Goal: Contribute content: Contribute content

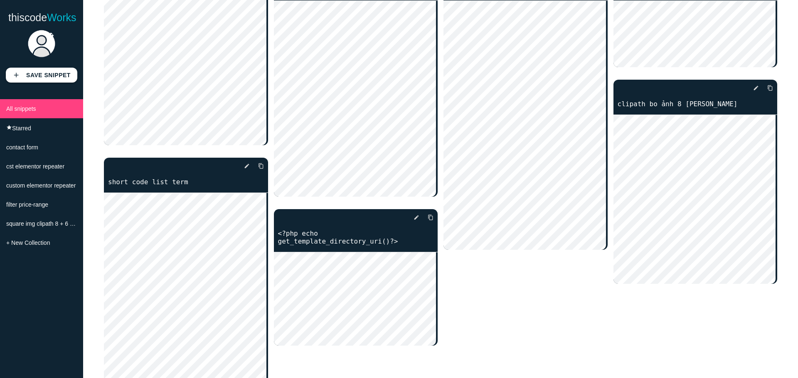
scroll to position [497, 0]
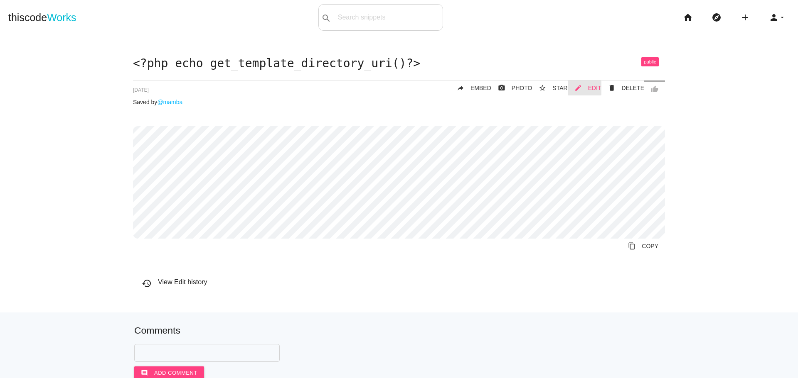
click at [586, 90] on link "mode_edit EDIT" at bounding box center [584, 88] width 34 height 15
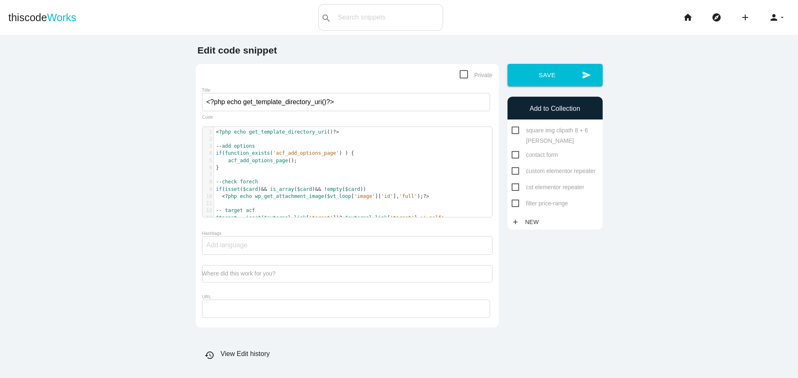
scroll to position [2, 0]
type textarea "sse"
drag, startPoint x: 223, startPoint y: 192, endPoint x: 230, endPoint y: 192, distance: 7.1
click at [232, 192] on span "isset" at bounding box center [232, 190] width 15 height 6
type textarea "isset($card) && is_array($card) && !empty($card)"
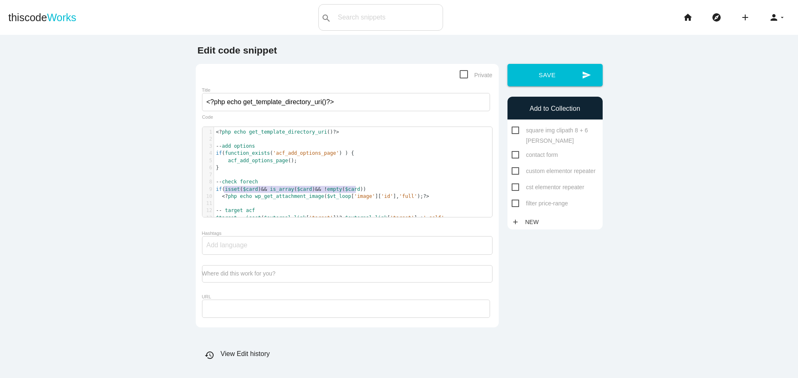
drag, startPoint x: 221, startPoint y: 192, endPoint x: 353, endPoint y: 193, distance: 131.3
